Goal: Information Seeking & Learning: Learn about a topic

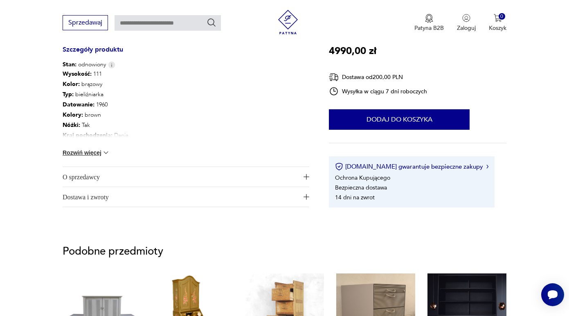
scroll to position [425, 0]
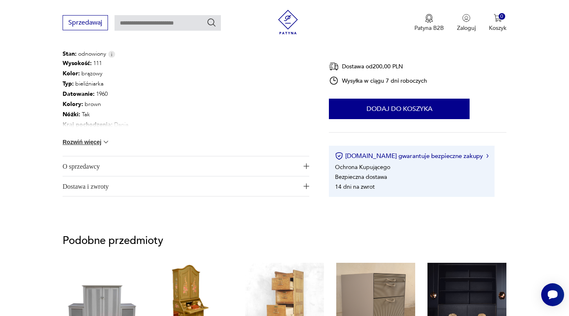
click at [92, 141] on button "Rozwiń więcej" at bounding box center [86, 142] width 47 height 8
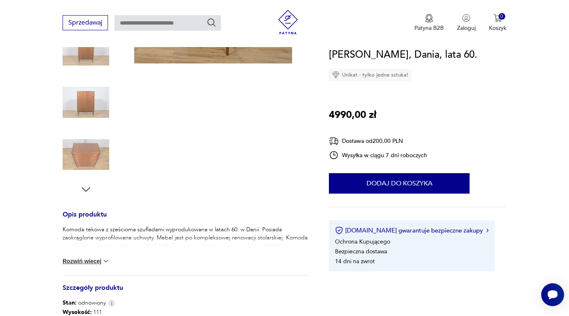
scroll to position [223, 0]
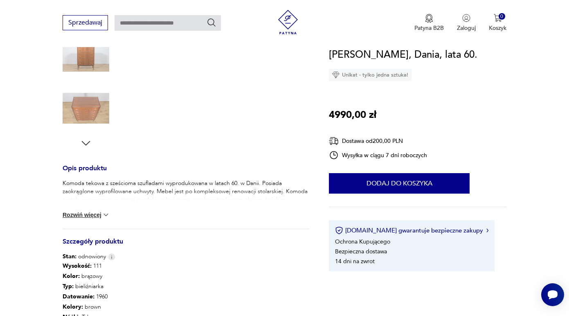
click at [85, 217] on button "Rozwiń więcej" at bounding box center [86, 215] width 47 height 8
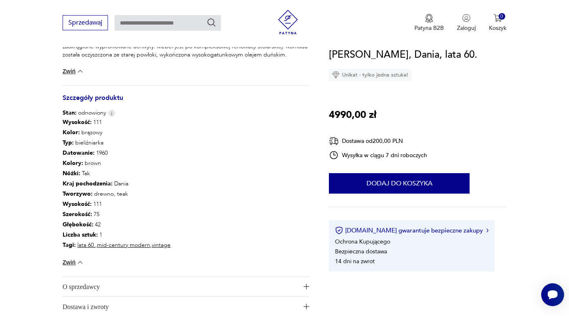
scroll to position [366, 0]
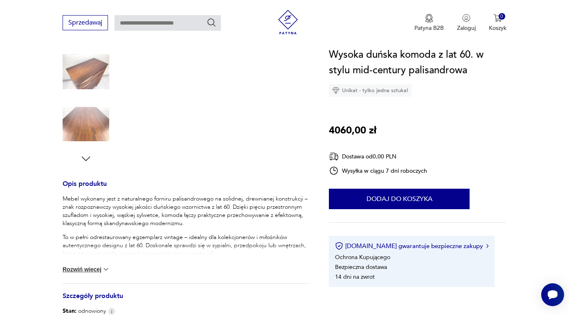
scroll to position [347, 0]
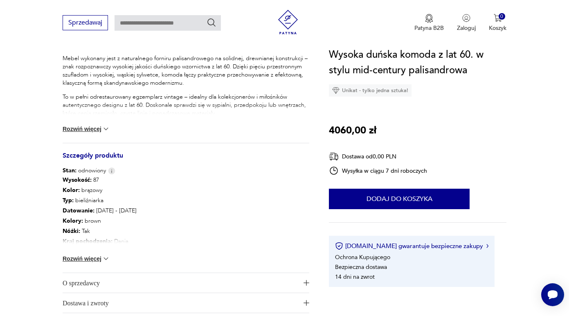
click at [107, 256] on img at bounding box center [106, 258] width 8 height 8
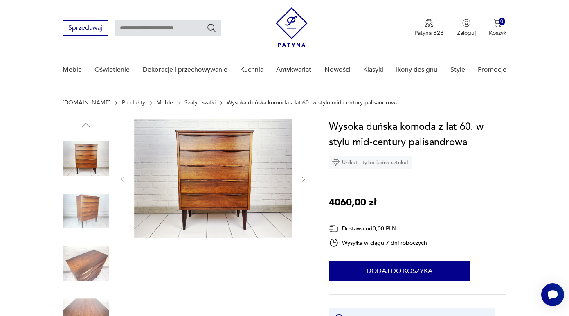
scroll to position [20, 0]
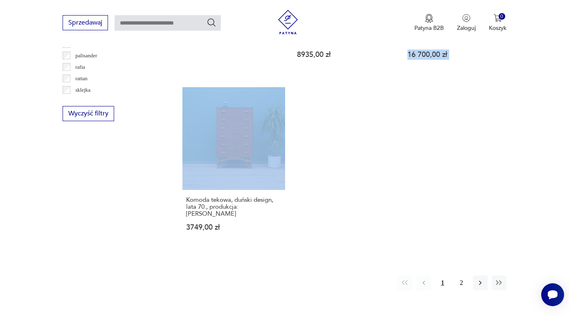
scroll to position [1165, 0]
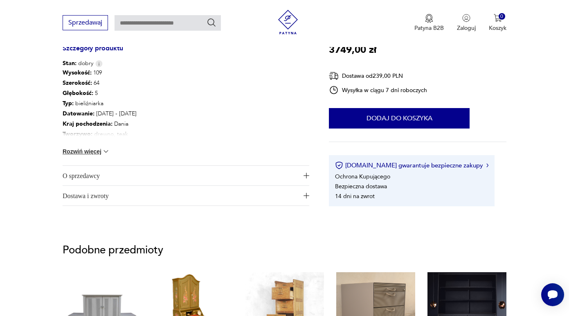
click at [105, 152] on img at bounding box center [106, 151] width 8 height 8
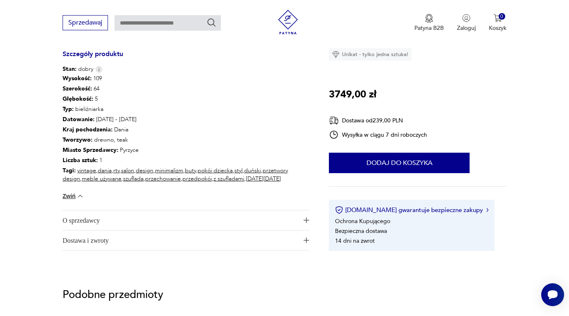
scroll to position [453, 0]
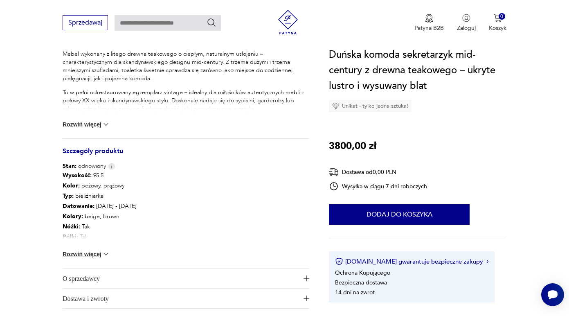
scroll to position [410, 0]
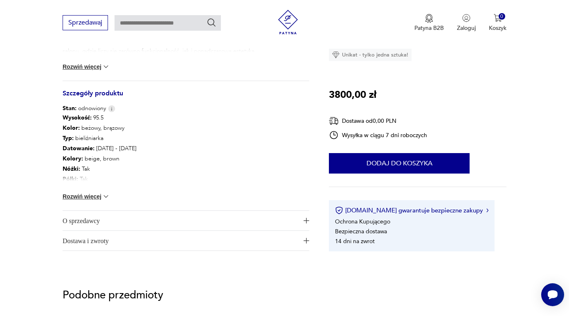
click at [83, 200] on button "Rozwiń więcej" at bounding box center [86, 196] width 47 height 8
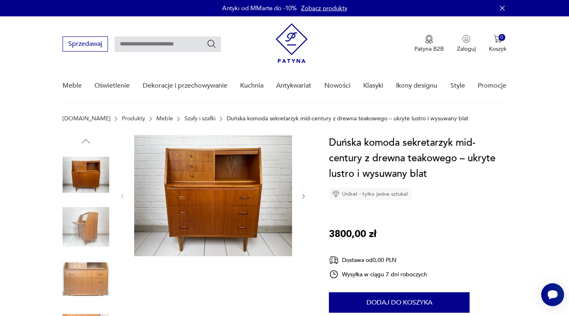
scroll to position [0, 0]
